Goal: Information Seeking & Learning: Stay updated

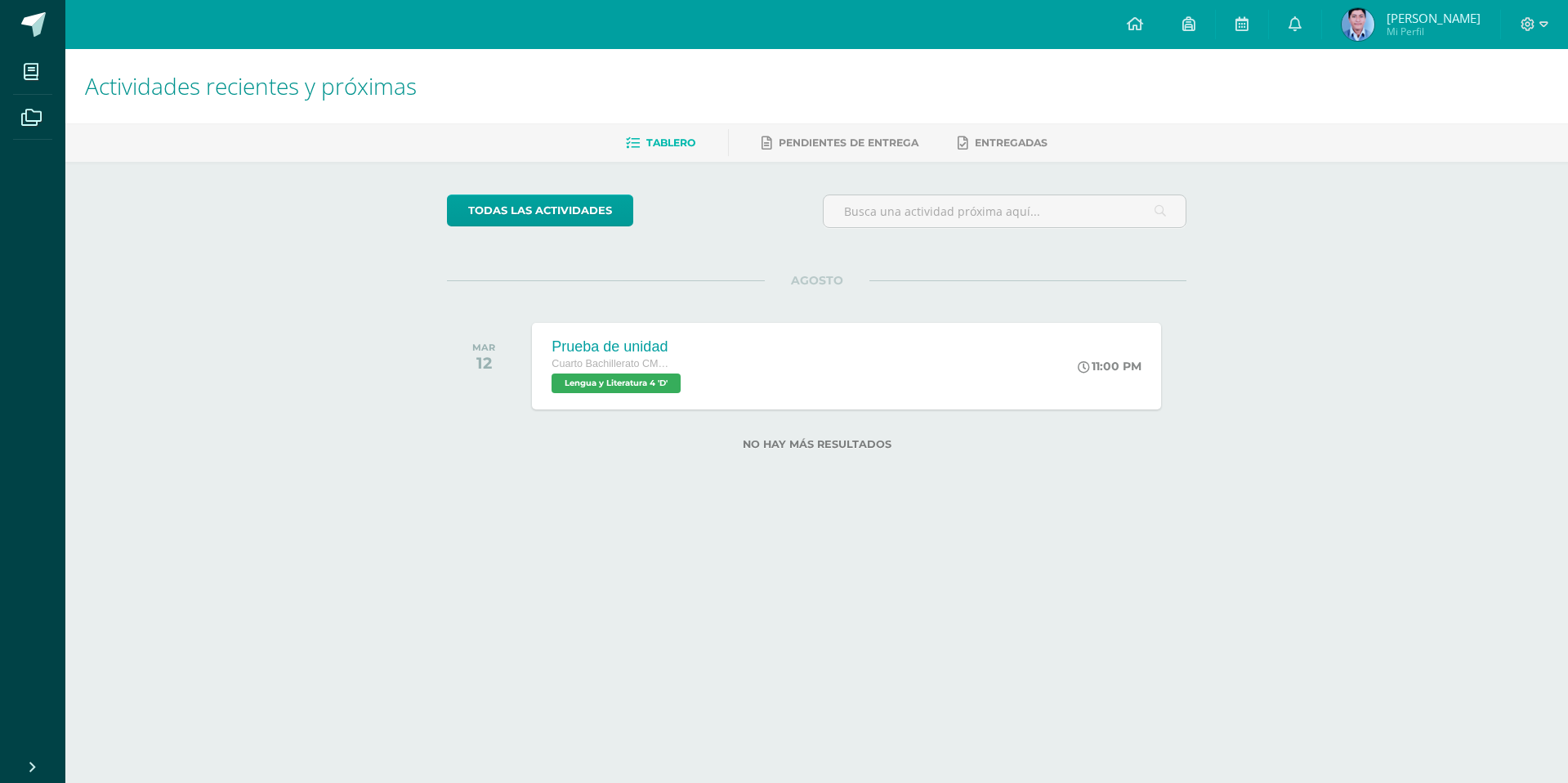
click at [665, 500] on div "todas las Actividades No tienes actividades Échale un vistazo a los demás perío…" at bounding box center [817, 332] width 805 height 341
click at [1321, 12] on link at bounding box center [1295, 25] width 53 height 49
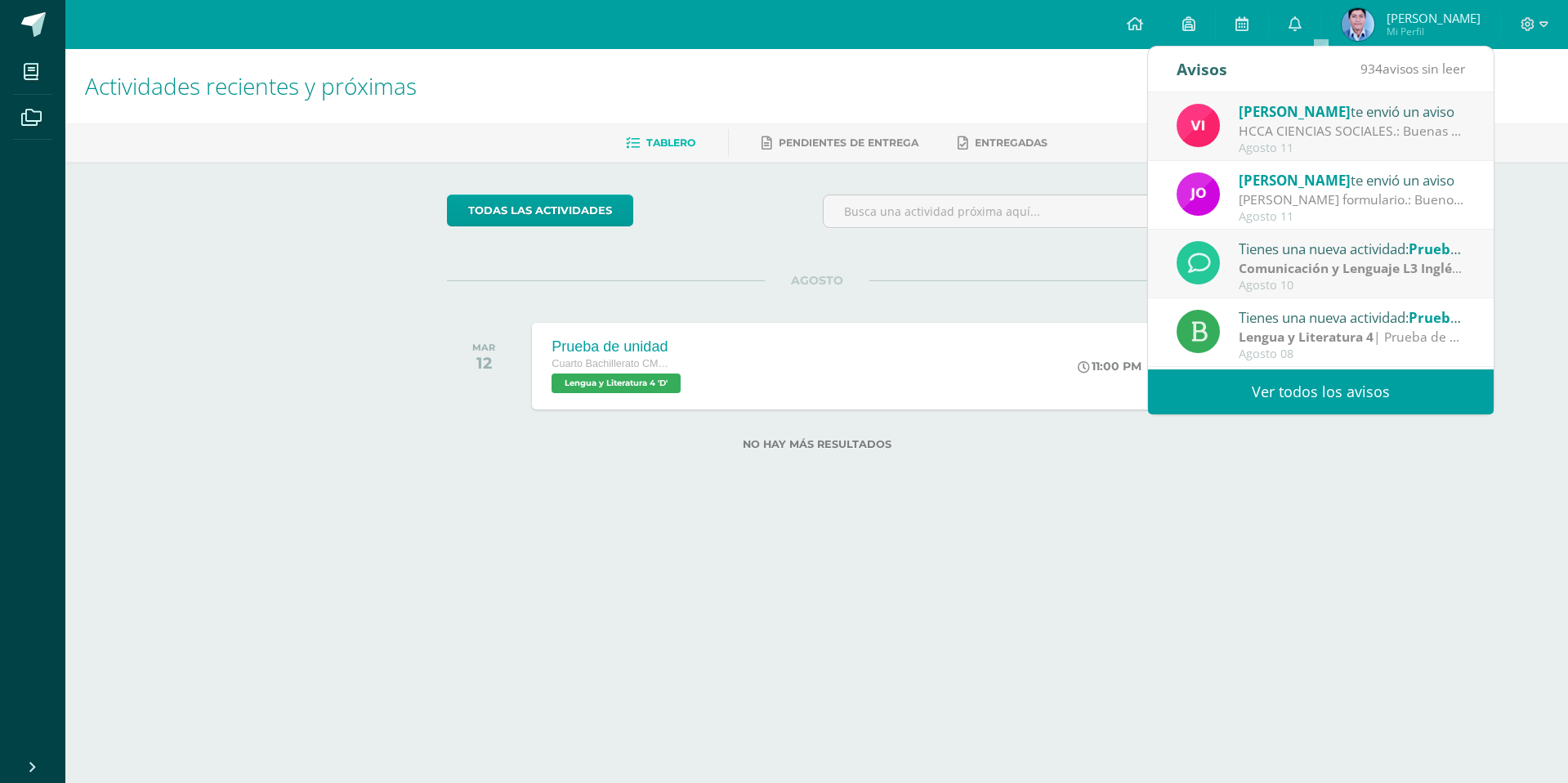
drag, startPoint x: 787, startPoint y: 84, endPoint x: 743, endPoint y: 81, distance: 44.1
click at [783, 83] on h1 "Actividades recientes y próximas" at bounding box center [817, 86] width 1464 height 74
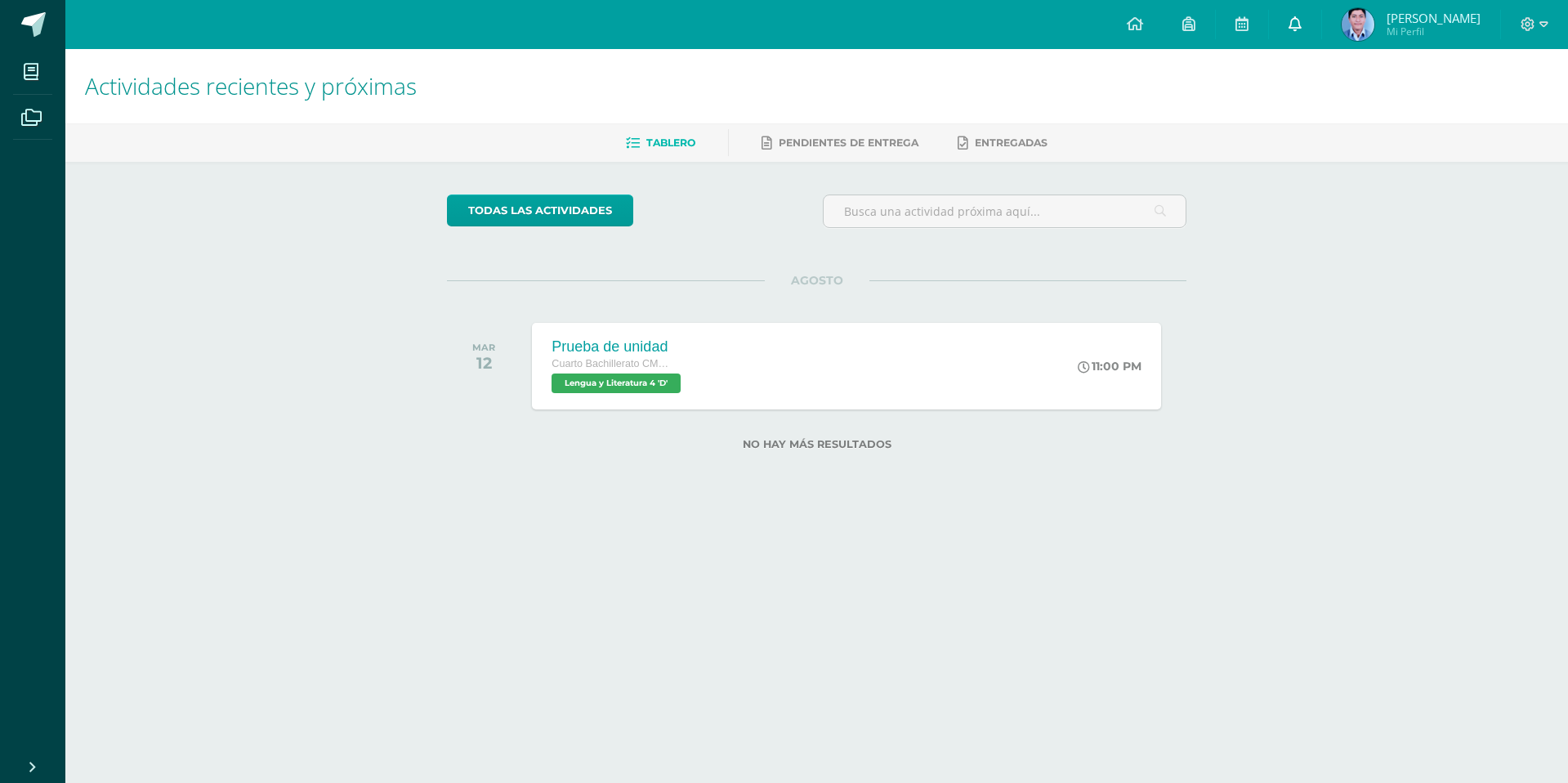
click at [1318, 35] on link at bounding box center [1295, 25] width 53 height 49
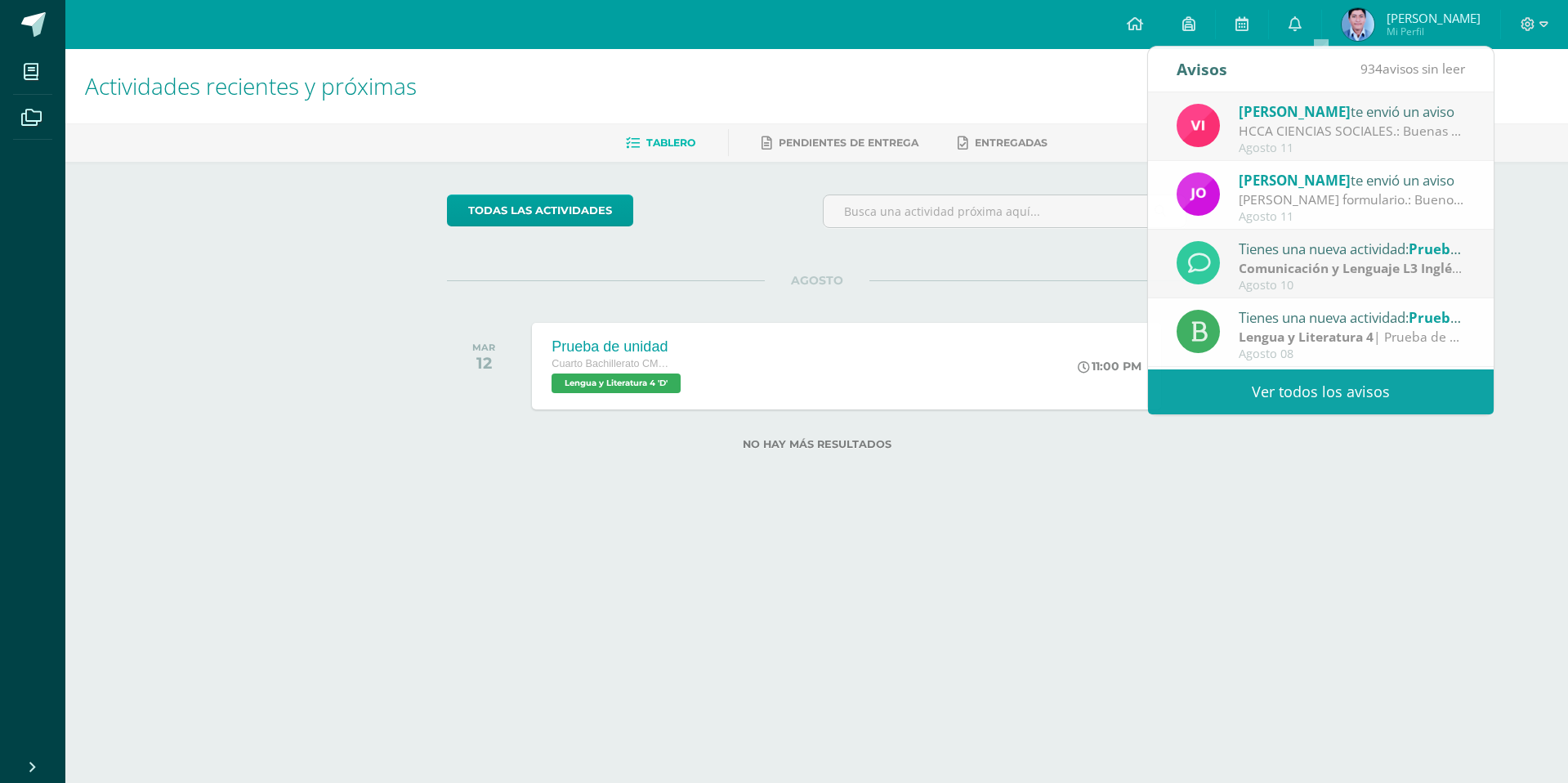
click at [1076, 74] on h1 "Actividades recientes y próximas" at bounding box center [817, 86] width 1464 height 74
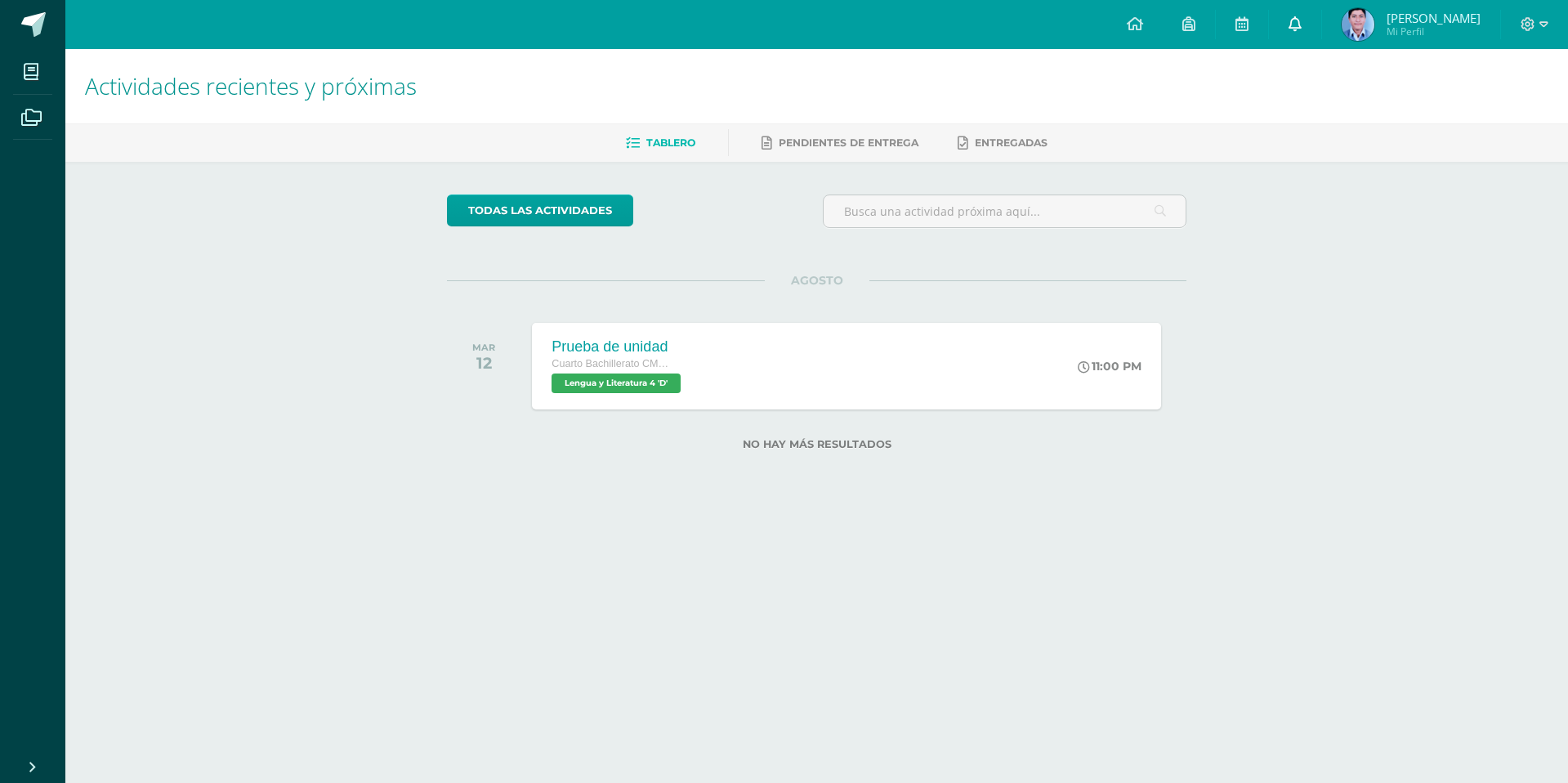
click at [1302, 15] on span at bounding box center [1295, 25] width 13 height 18
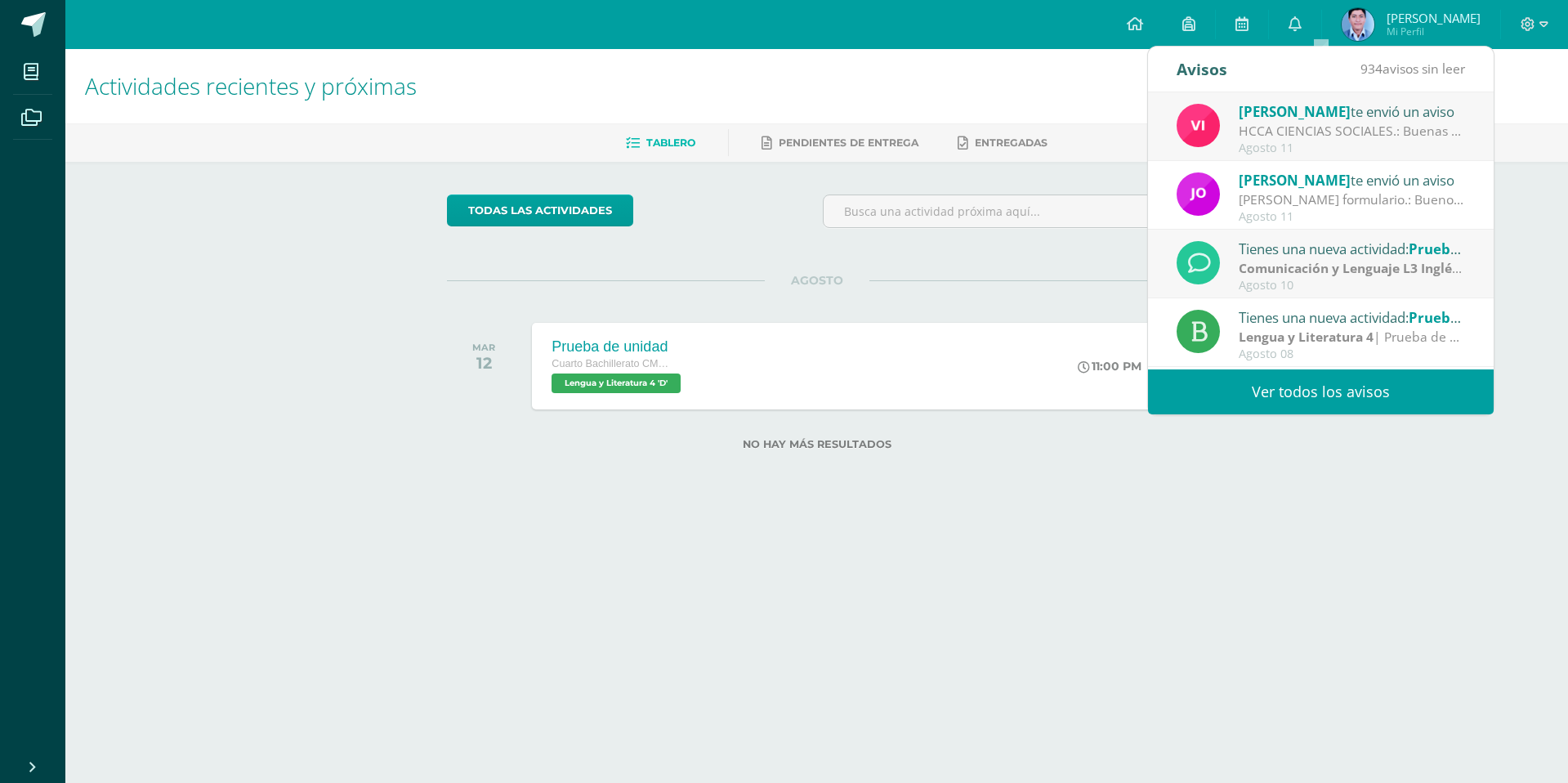
click at [1078, 90] on h1 "Actividades recientes y próximas" at bounding box center [817, 86] width 1464 height 74
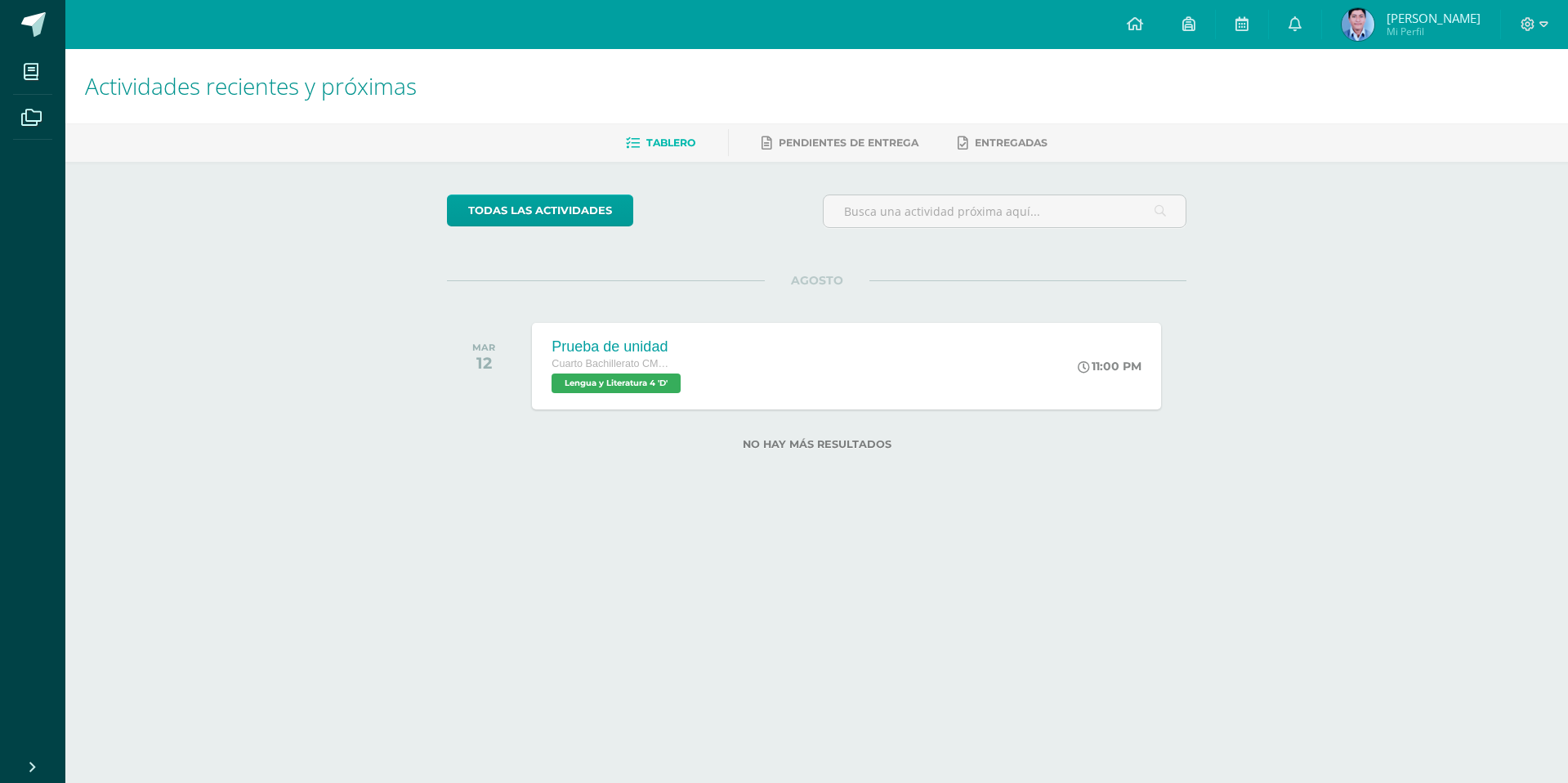
click at [678, 131] on link "Tablero" at bounding box center [660, 143] width 69 height 26
click at [1311, 15] on link at bounding box center [1295, 25] width 53 height 49
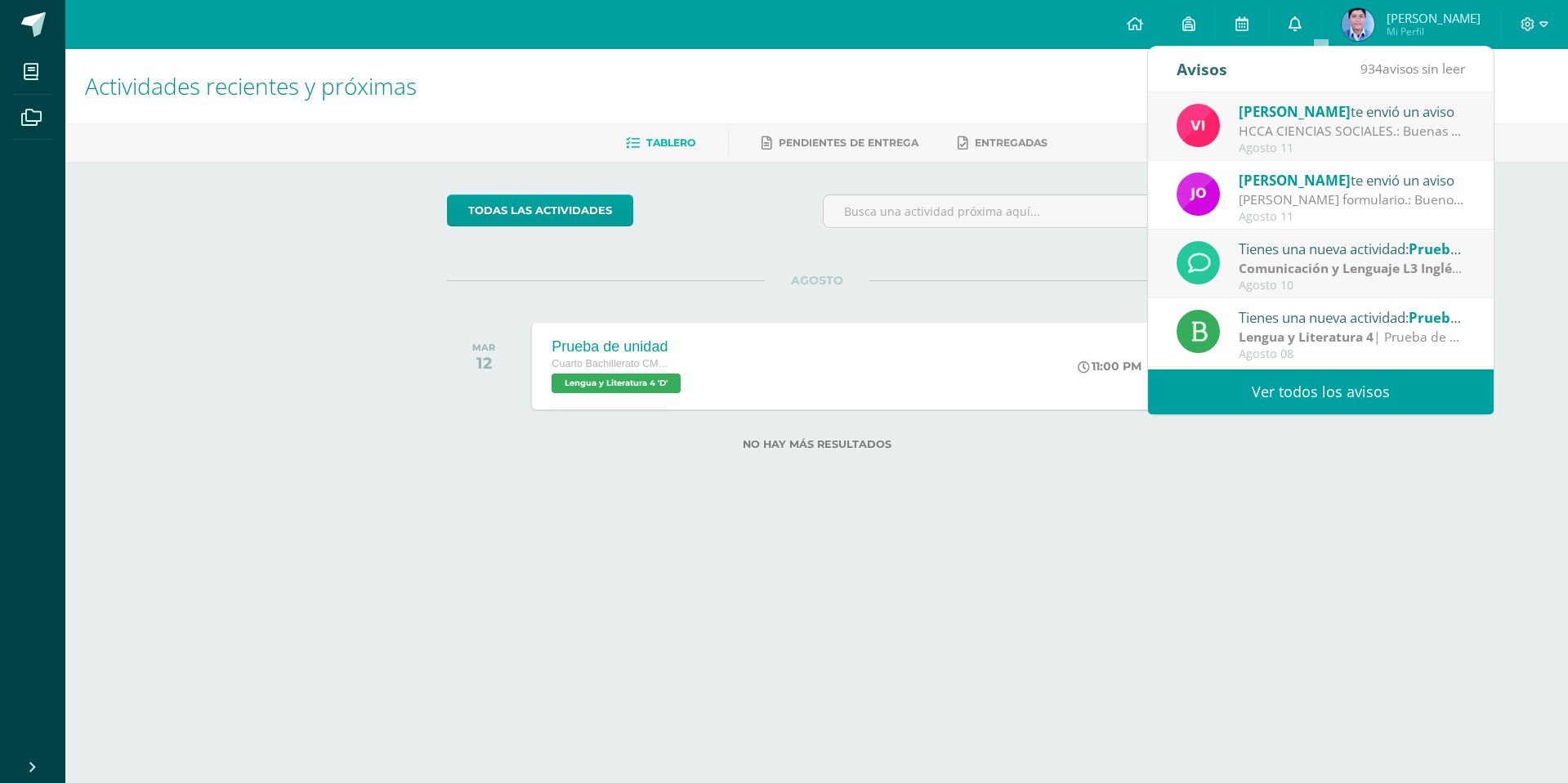
click at [1311, 15] on link at bounding box center [1295, 25] width 53 height 49
click at [1199, 502] on html "Mis cursos Archivos Cerrar panel [DEMOGRAPHIC_DATA] Cuarto Bachillerato CMP Bac…" at bounding box center [784, 251] width 1568 height 502
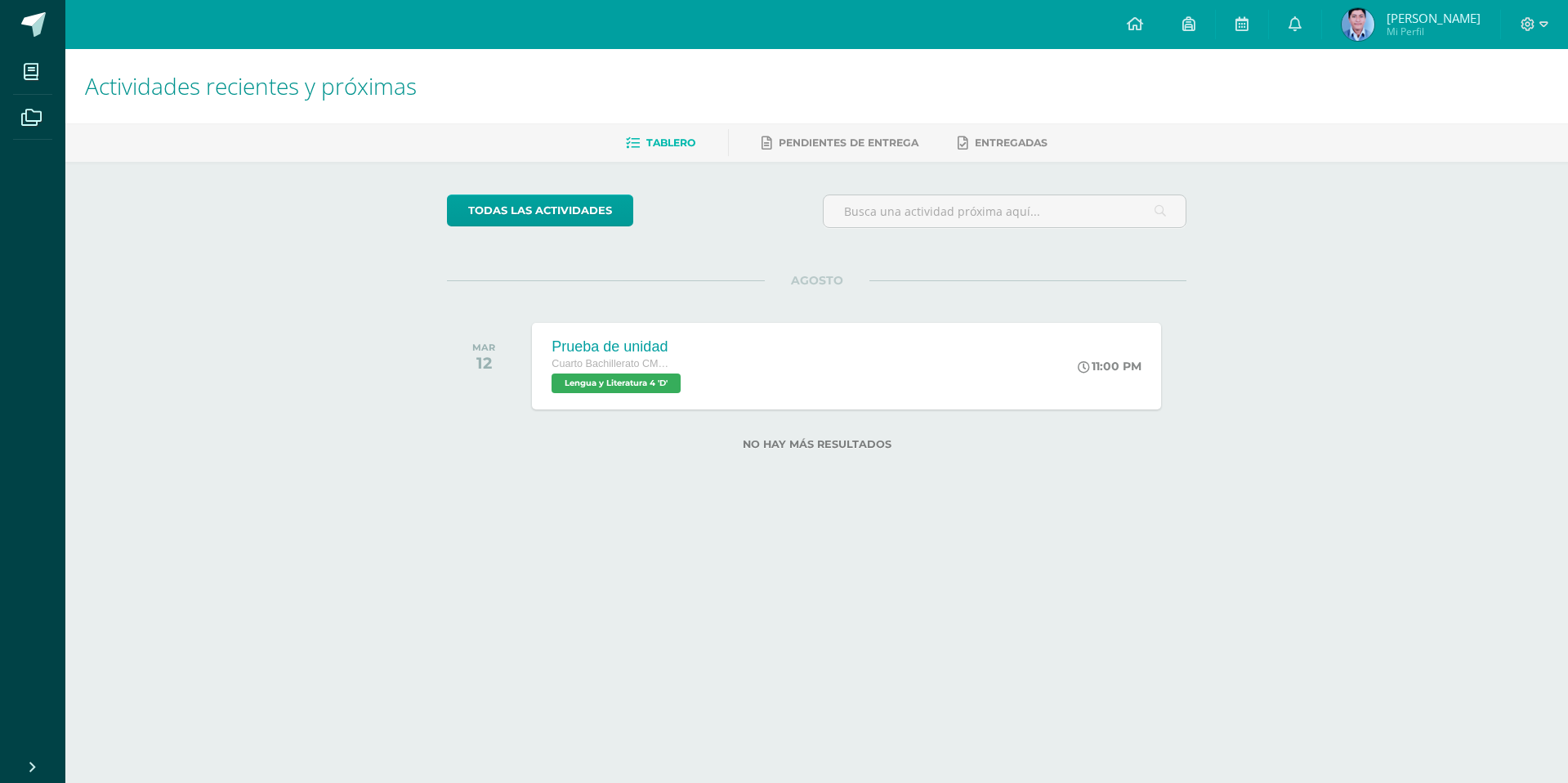
click at [339, 94] on span "Actividades recientes y próximas" at bounding box center [251, 85] width 332 height 31
click at [1121, 502] on html "Mis cursos Archivos Cerrar panel [DEMOGRAPHIC_DATA] Cuarto Bachillerato CMP Bac…" at bounding box center [784, 251] width 1568 height 502
click at [1116, 502] on html "Mis cursos Archivos Cerrar panel [DEMOGRAPHIC_DATA] Cuarto Bachillerato CMP Bac…" at bounding box center [784, 251] width 1568 height 502
click at [769, 173] on div "todas las Actividades No tienes actividades Échale un vistazo a los demás perío…" at bounding box center [817, 332] width 805 height 341
click at [1257, 472] on div "Actividades recientes y próximas Tablero Pendientes de entrega Entregadas todas…" at bounding box center [817, 275] width 1503 height 453
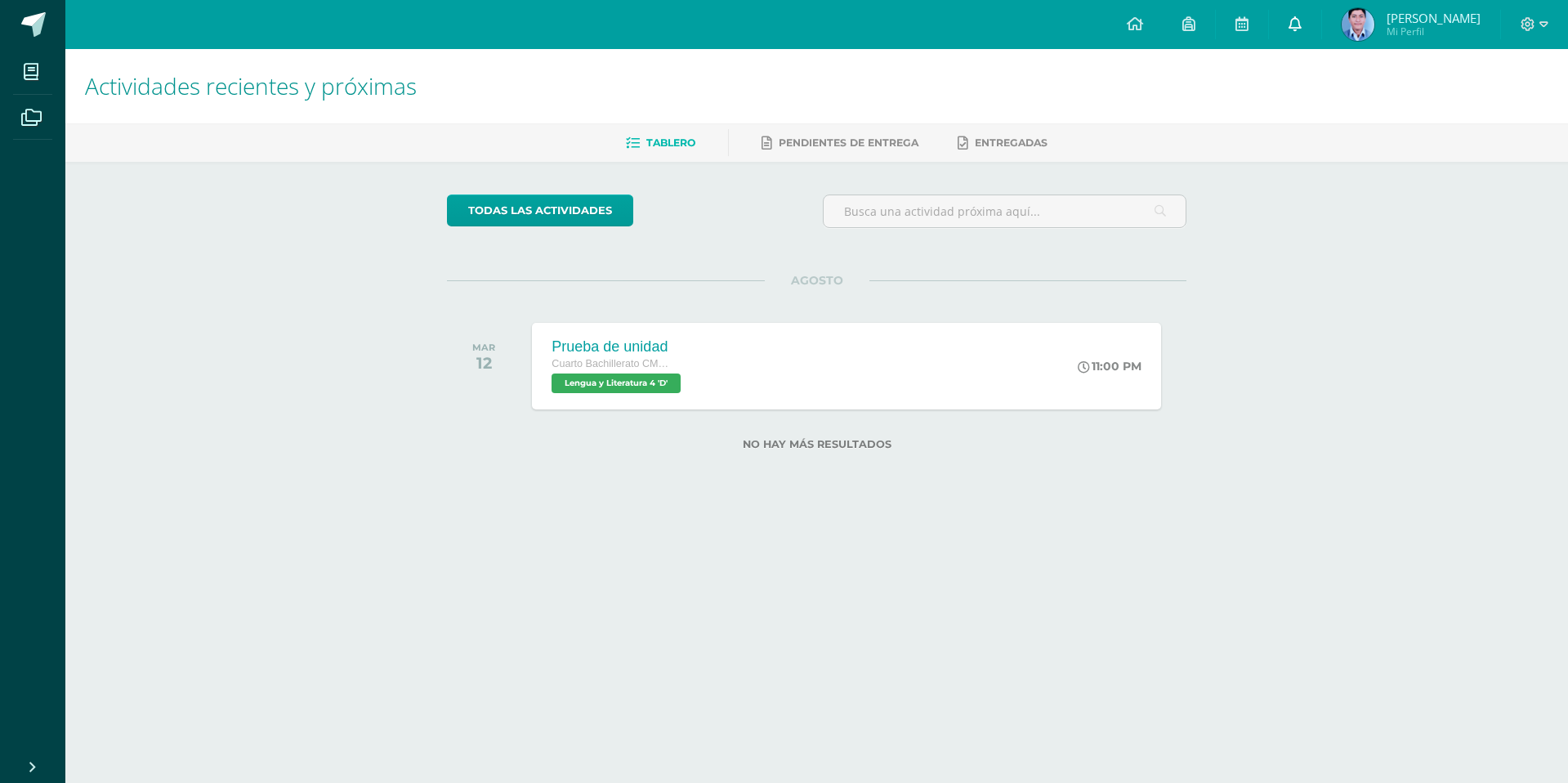
click at [1306, 42] on link at bounding box center [1295, 25] width 53 height 49
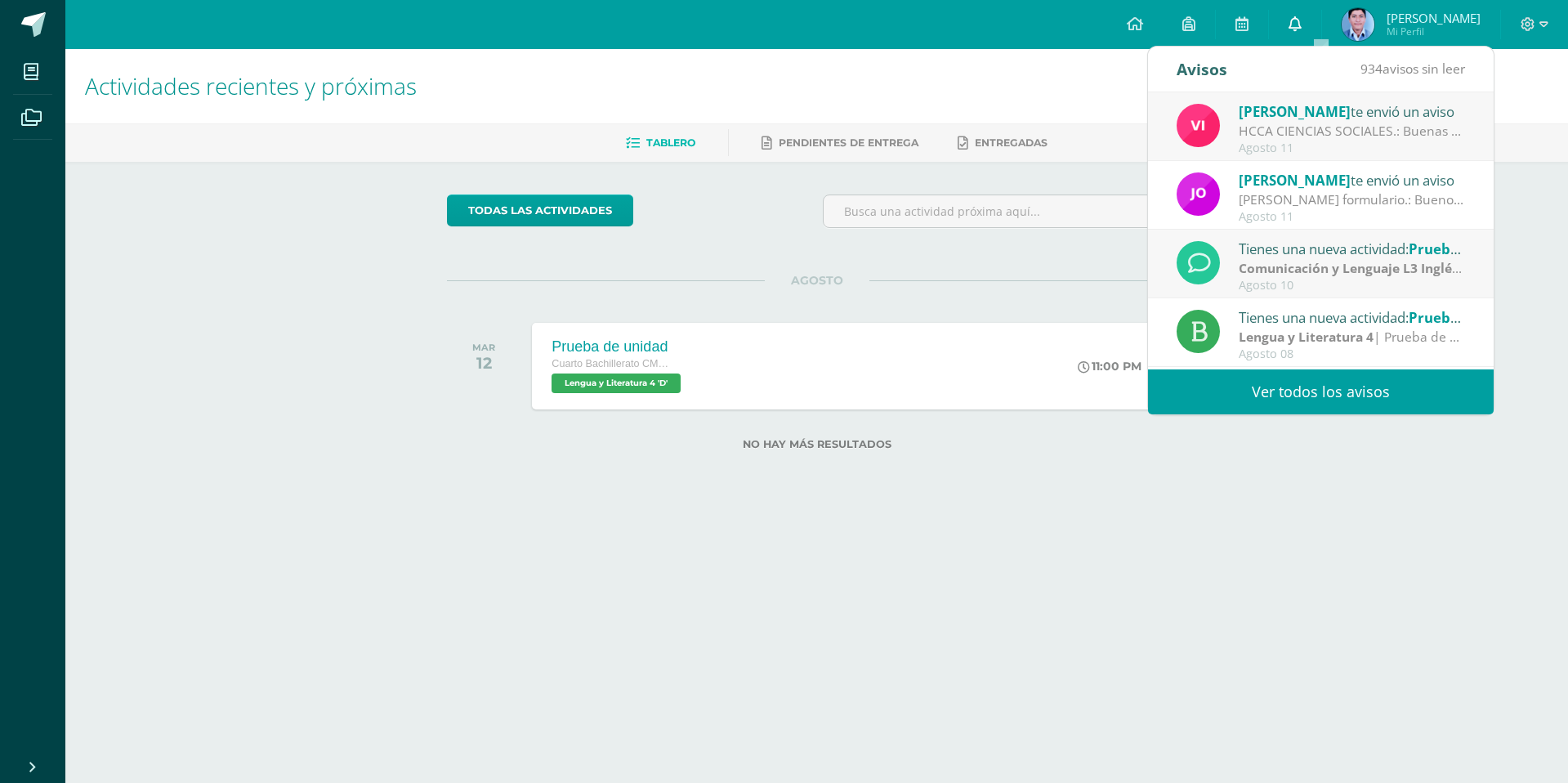
click at [1306, 42] on link at bounding box center [1295, 25] width 53 height 49
click at [1317, 15] on link at bounding box center [1295, 25] width 53 height 49
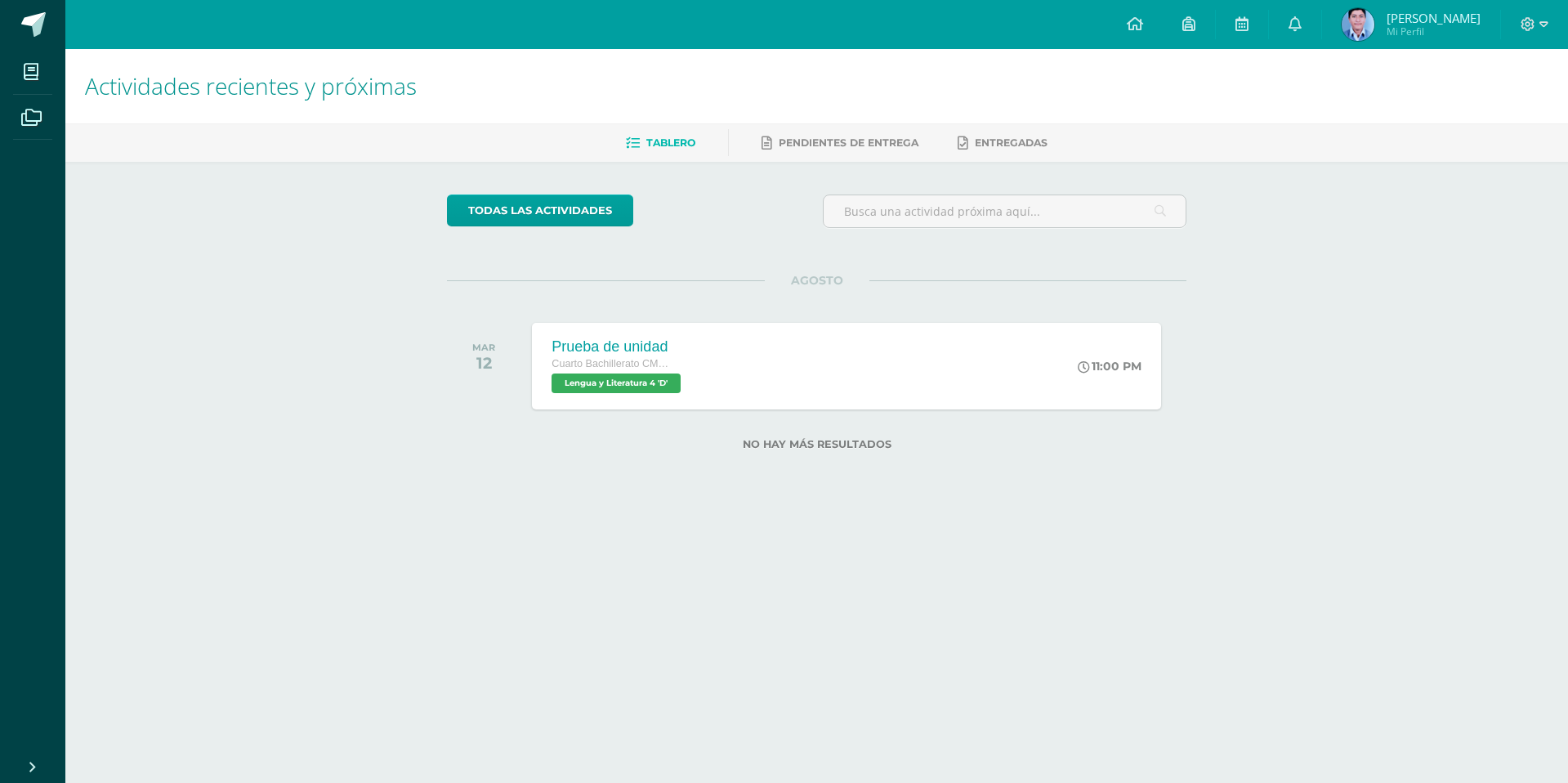
click at [937, 78] on h1 "Actividades recientes y próximas" at bounding box center [817, 86] width 1464 height 74
click at [1080, 303] on div "AGOSTO [DATE] Prueba de unidad Cuarto Bachillerato CMP Bachillerato en CCLL con…" at bounding box center [817, 345] width 739 height 132
click at [273, 491] on div "Actividades recientes y próximas Tablero Pendientes de entrega Entregadas todas…" at bounding box center [817, 275] width 1503 height 453
click at [768, 210] on div "todas las Actividades" at bounding box center [817, 217] width 752 height 46
